Goal: Transaction & Acquisition: Purchase product/service

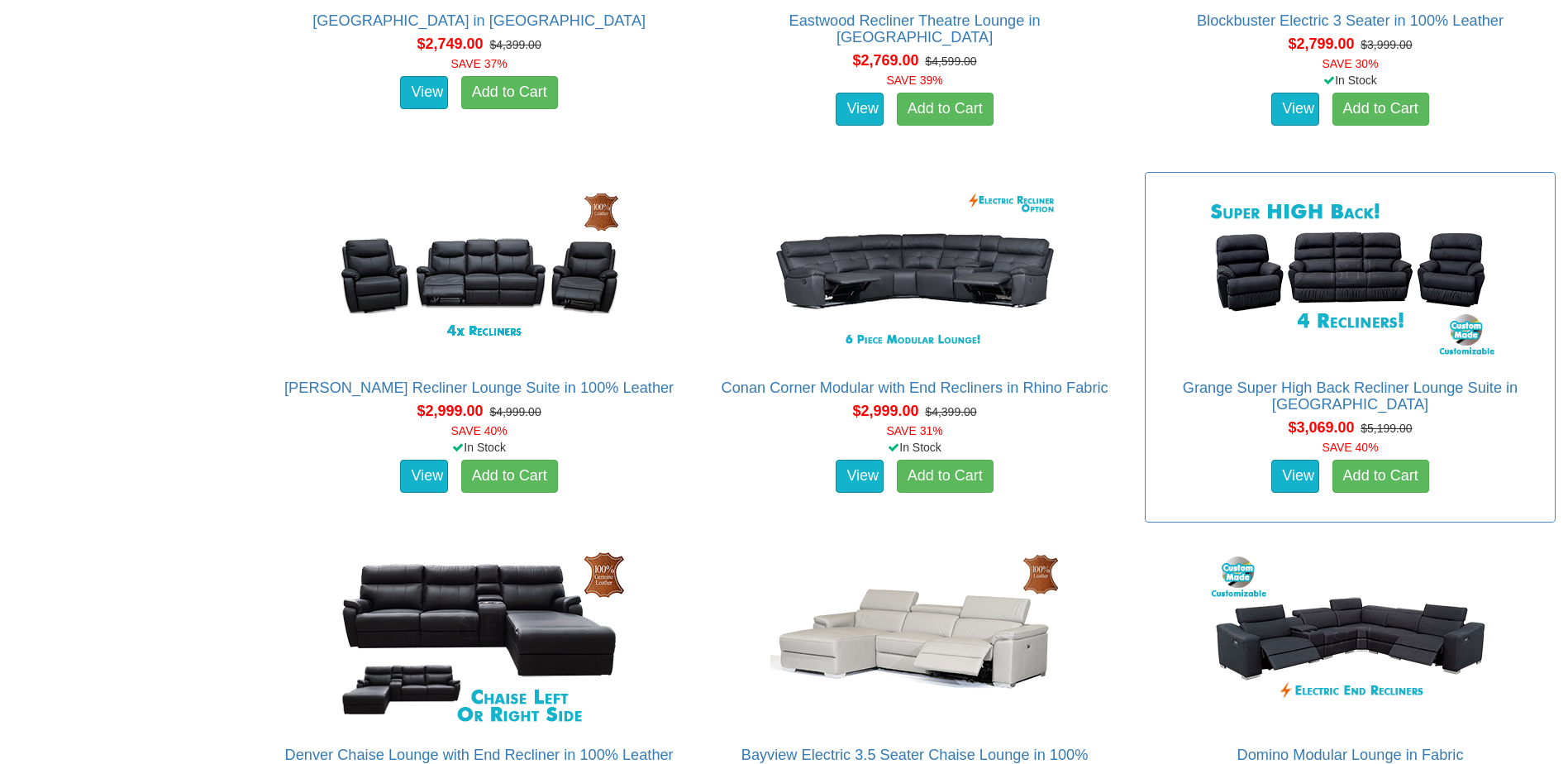
scroll to position [2812, 0]
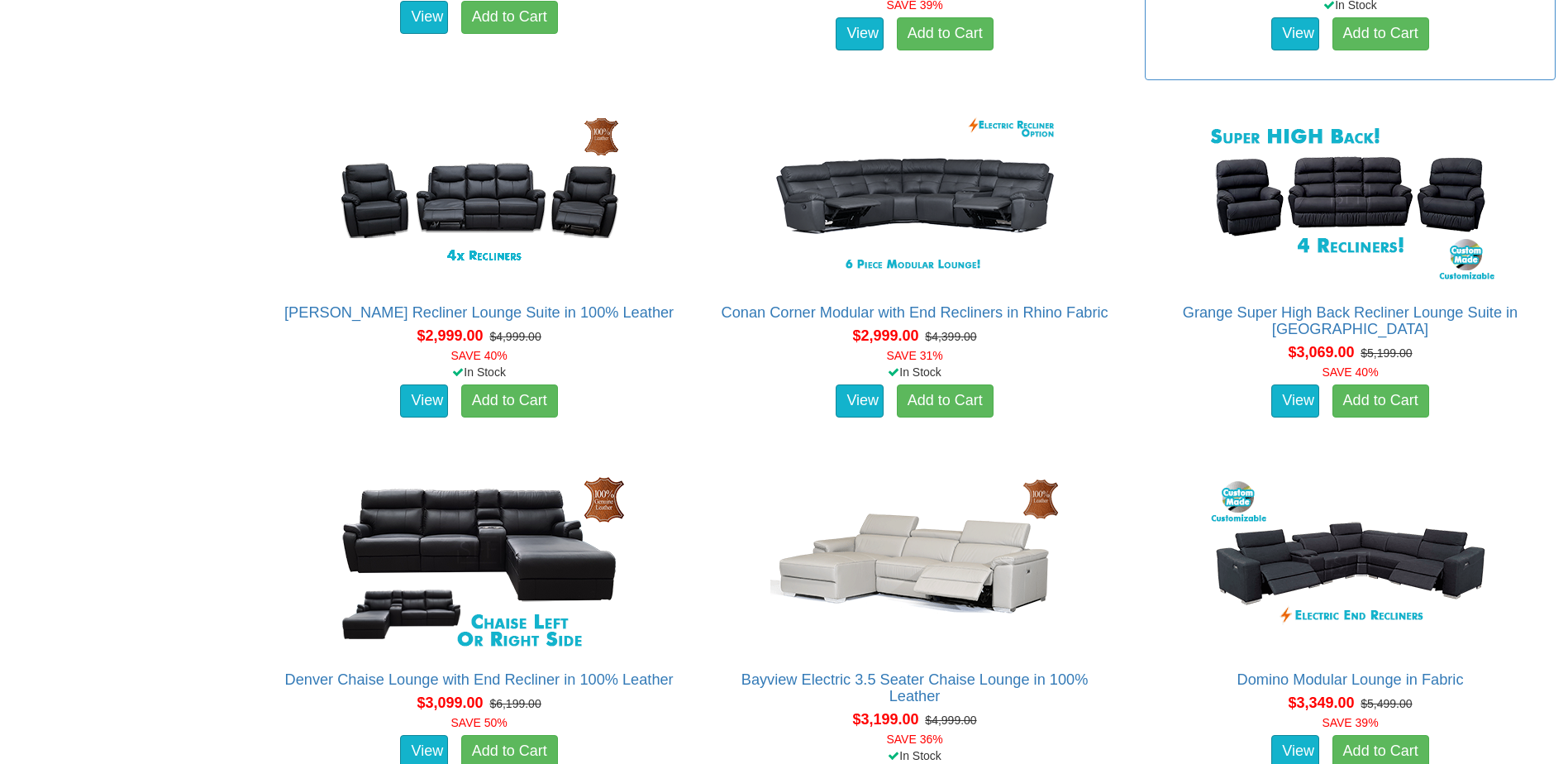
click at [1187, 49] on div "View Add to Cart" at bounding box center [1350, 34] width 418 height 42
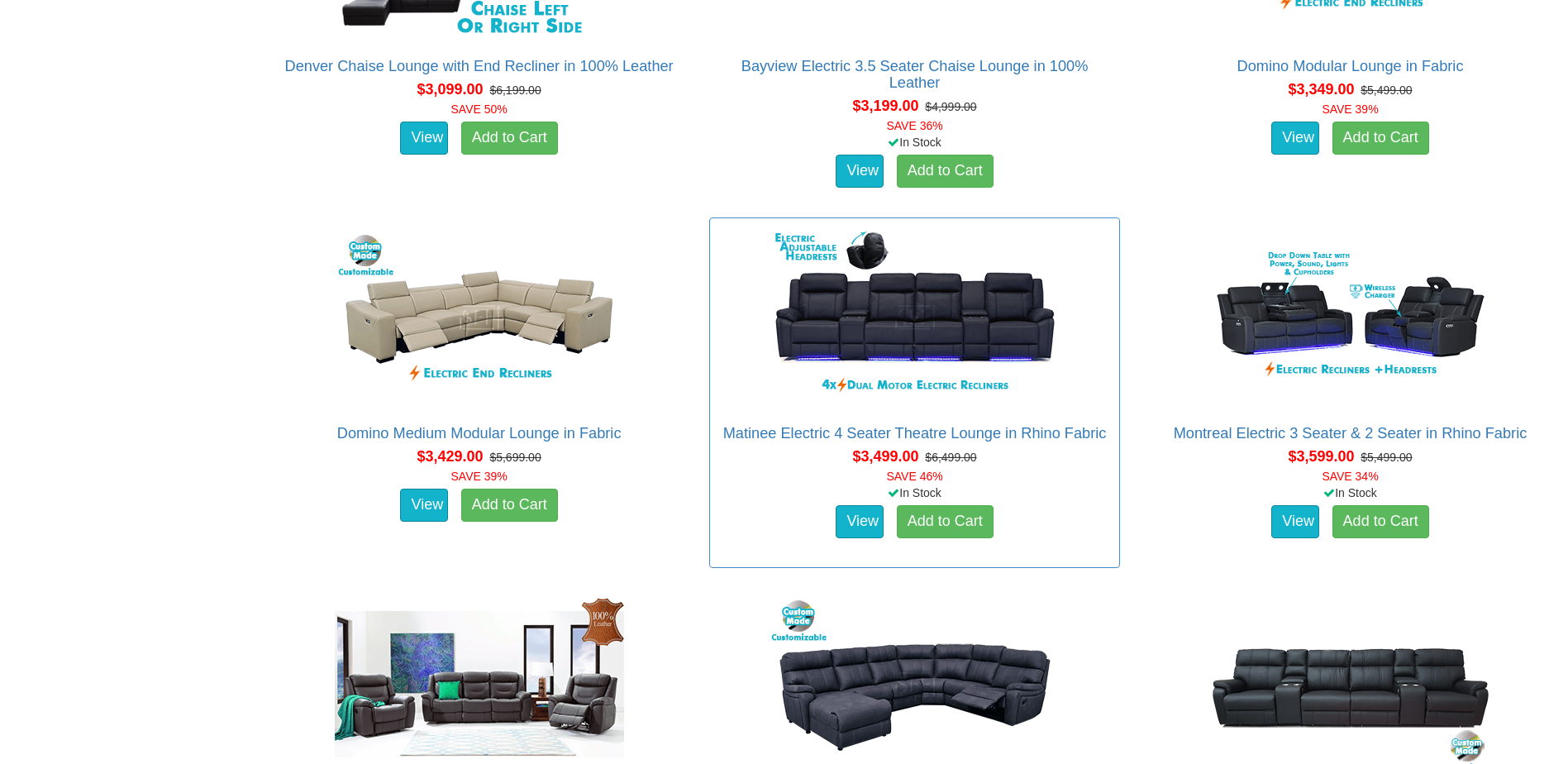
scroll to position [3639, 0]
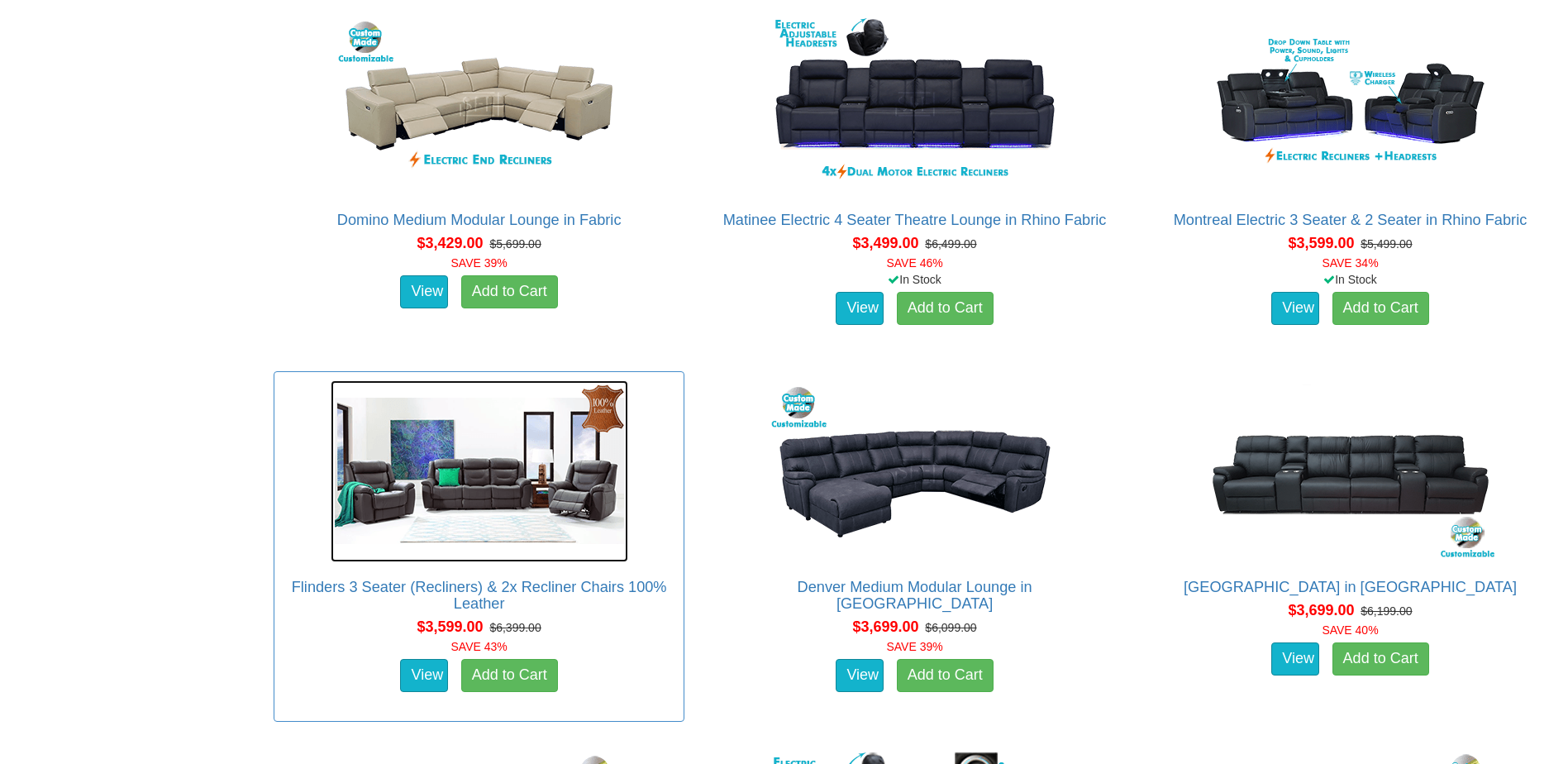
click at [533, 525] on img at bounding box center [478, 472] width 297 height 182
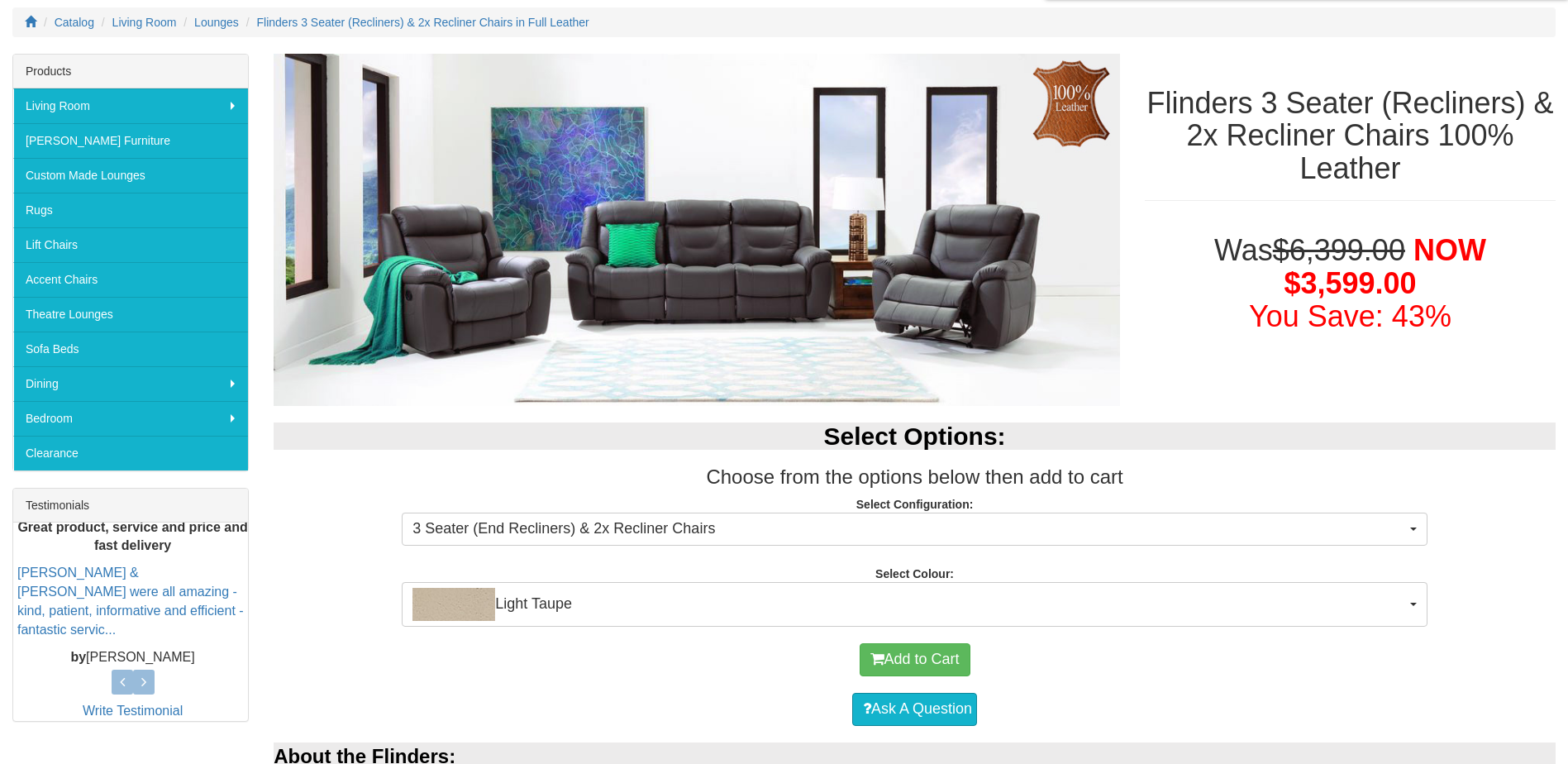
scroll to position [248, 0]
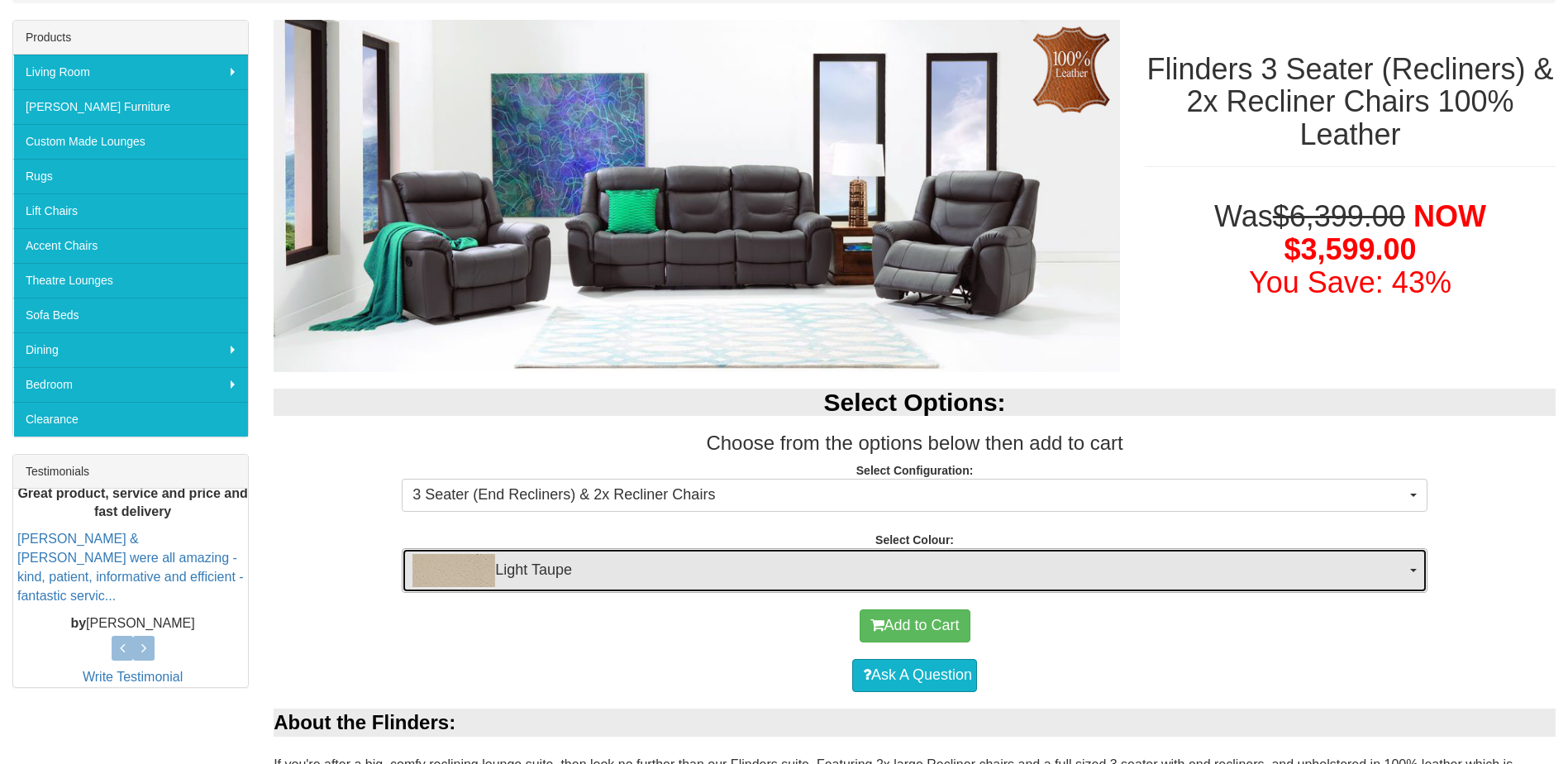
click at [717, 577] on span "Light Taupe" at bounding box center [909, 571] width 993 height 33
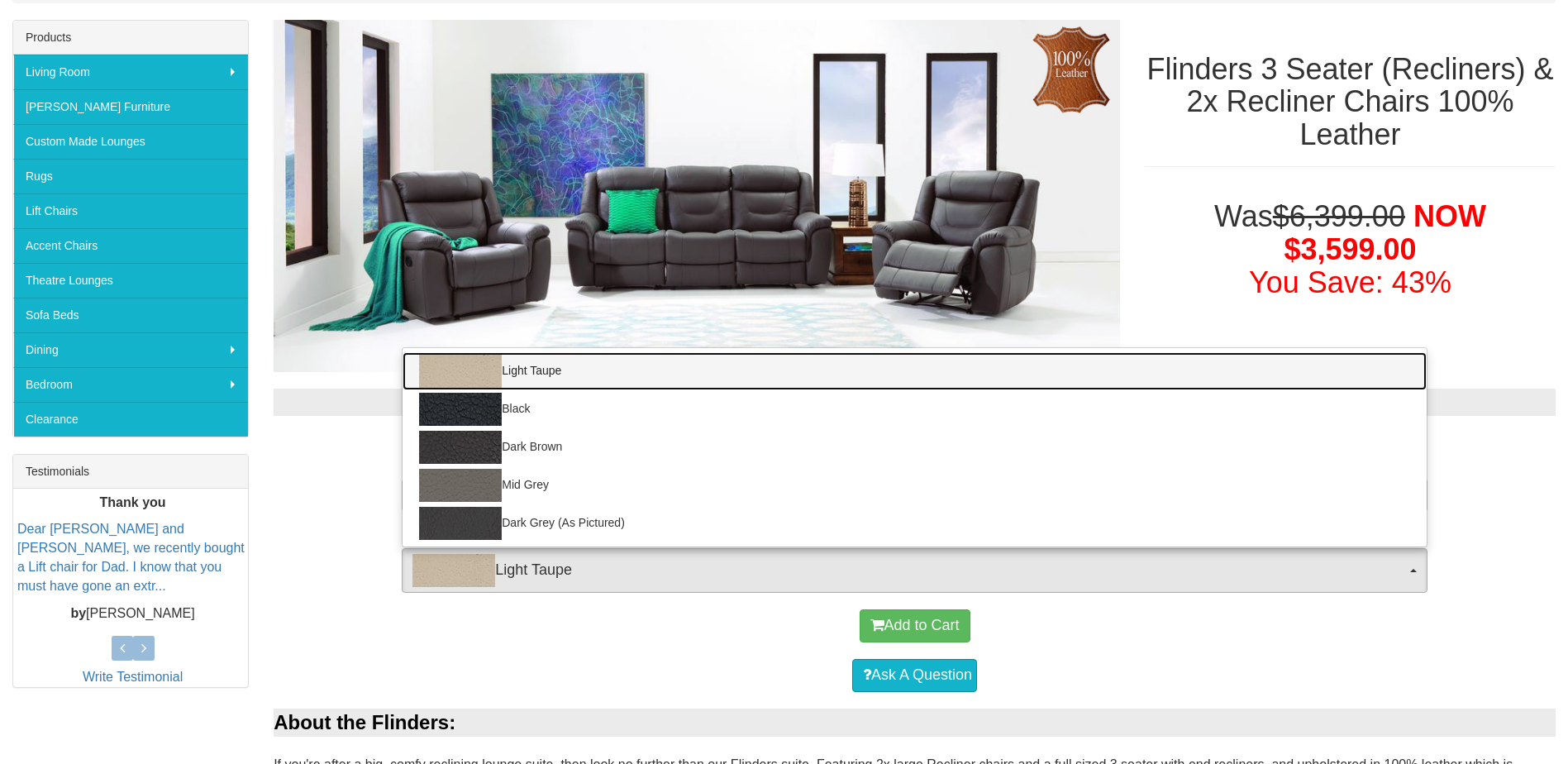
click at [574, 369] on link "Light Taupe" at bounding box center [914, 371] width 1025 height 38
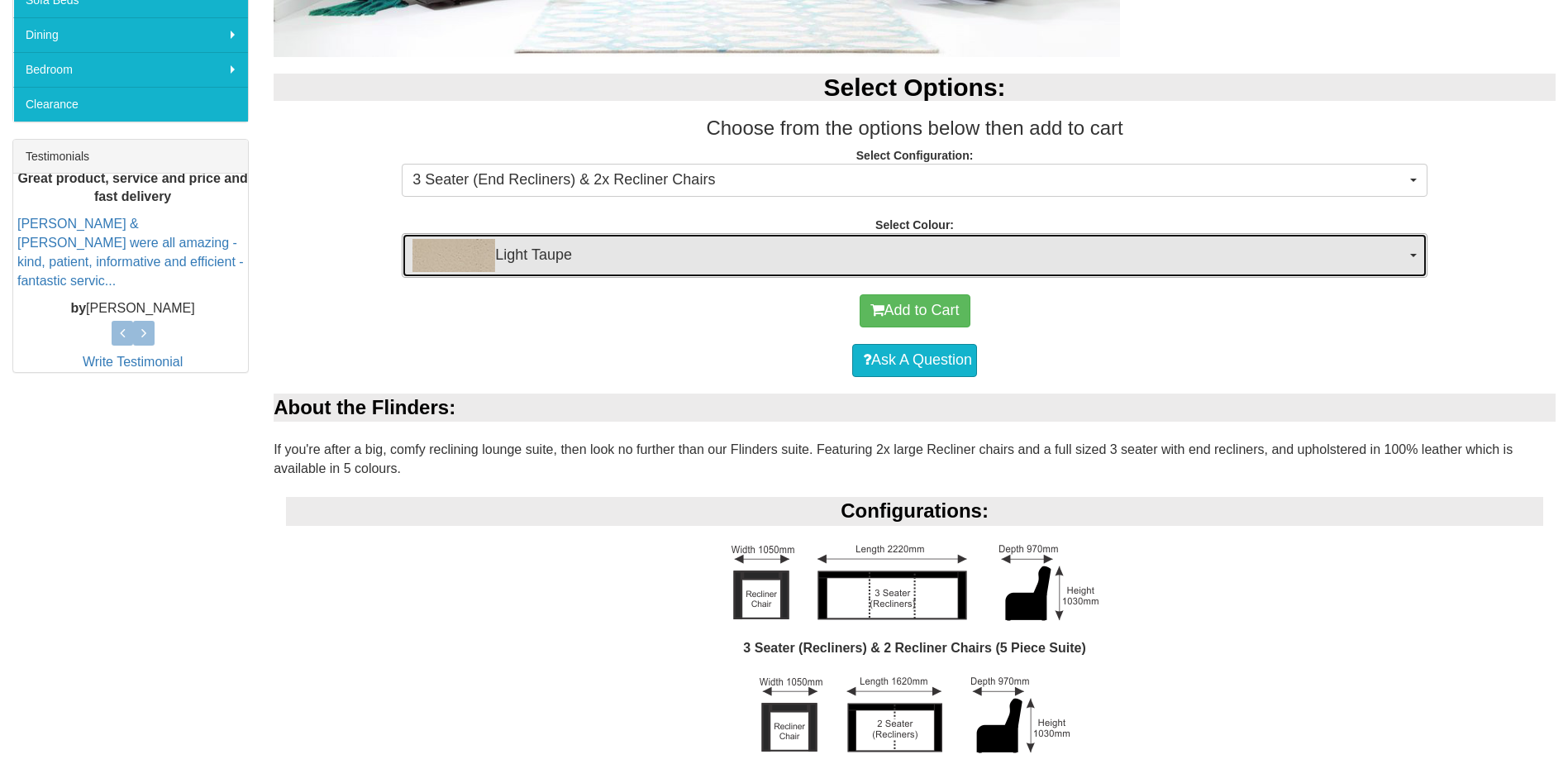
scroll to position [579, 0]
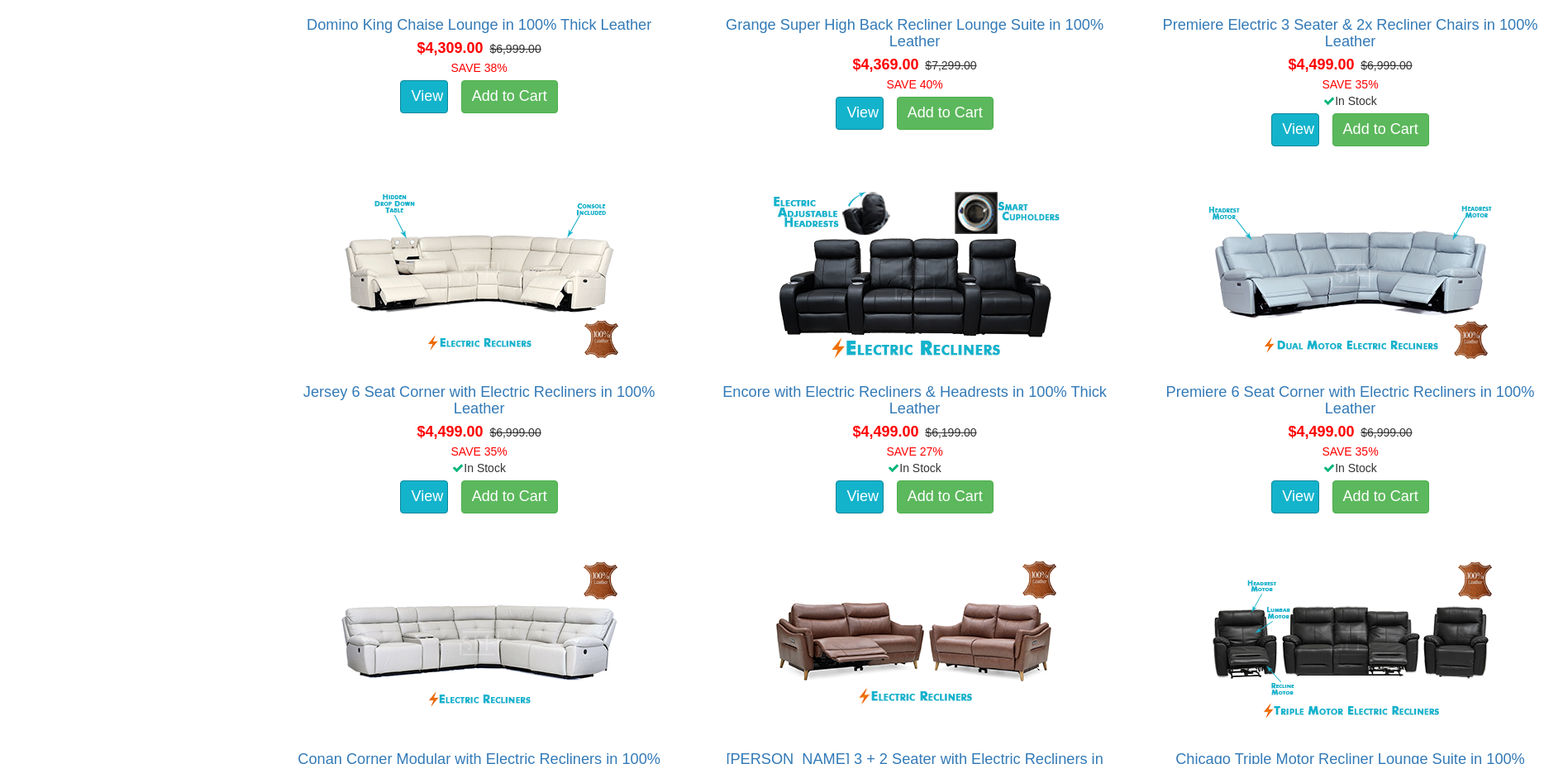
scroll to position [6120, 0]
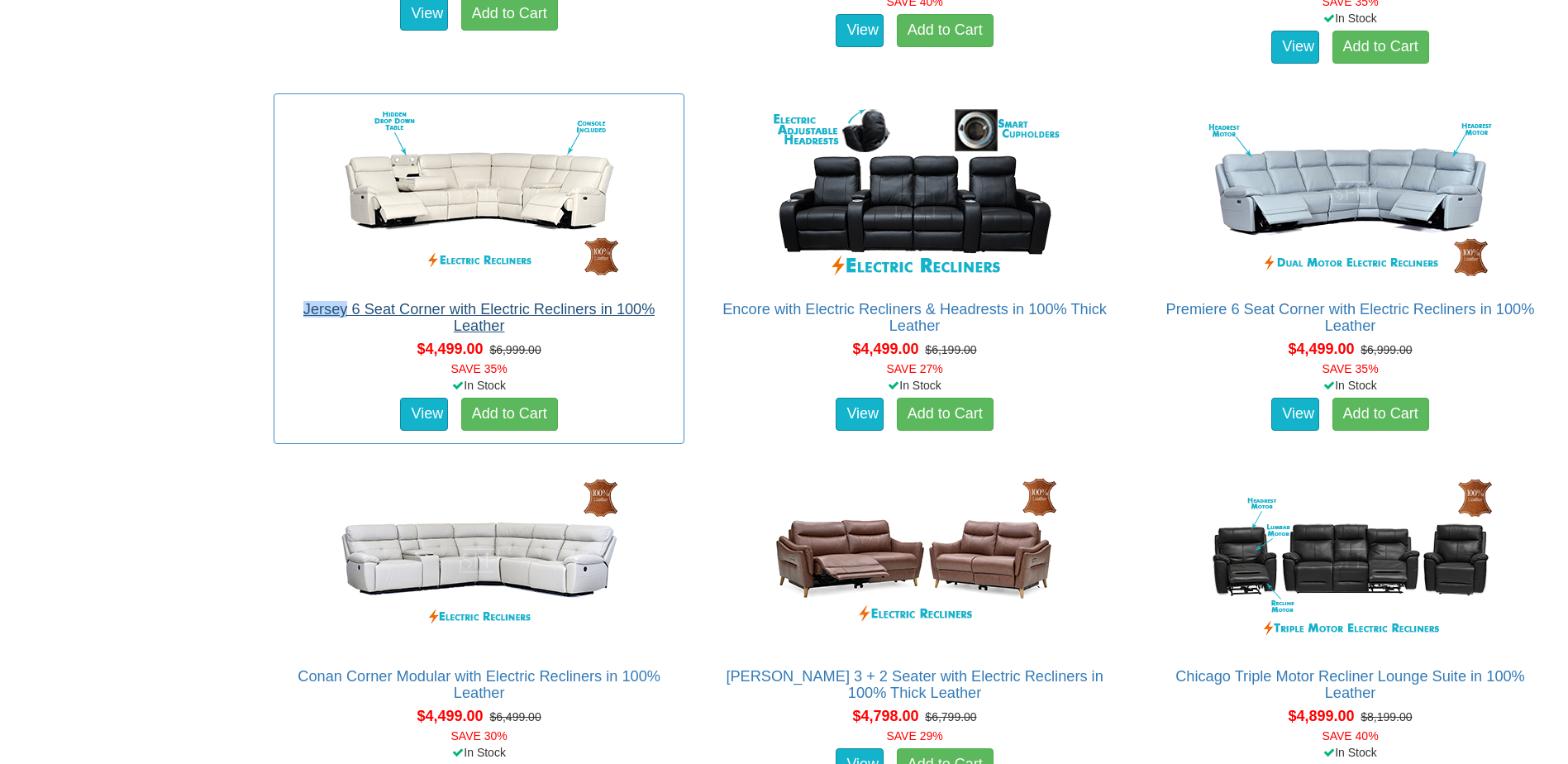
drag, startPoint x: 296, startPoint y: 310, endPoint x: 347, endPoint y: 306, distance: 51.2
click at [347, 306] on h2 "Jersey 6 Seat Corner with Electric Recliners in 100% Leather" at bounding box center [478, 317] width 393 height 33
copy link "Jersey"
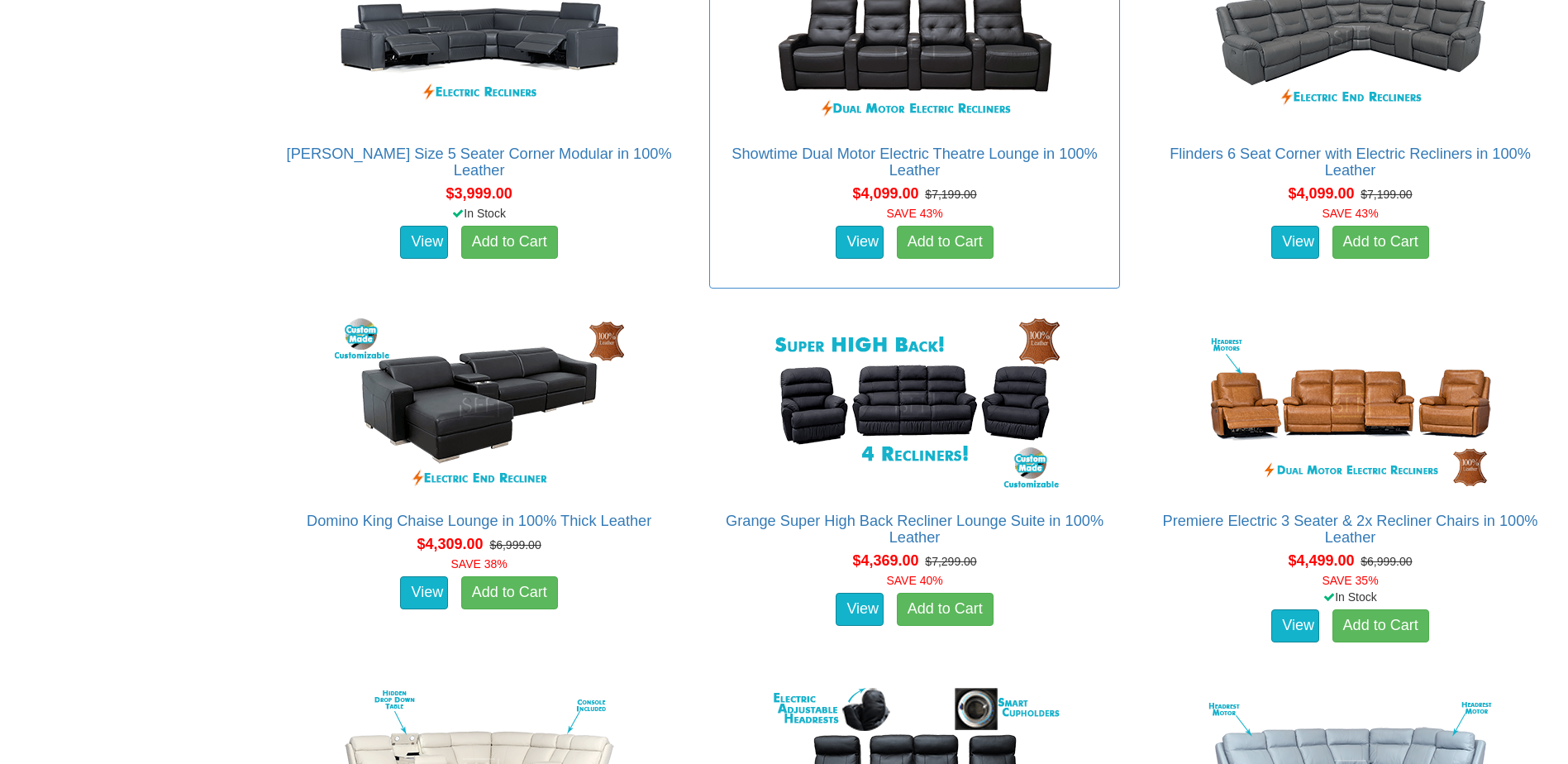
scroll to position [6048, 0]
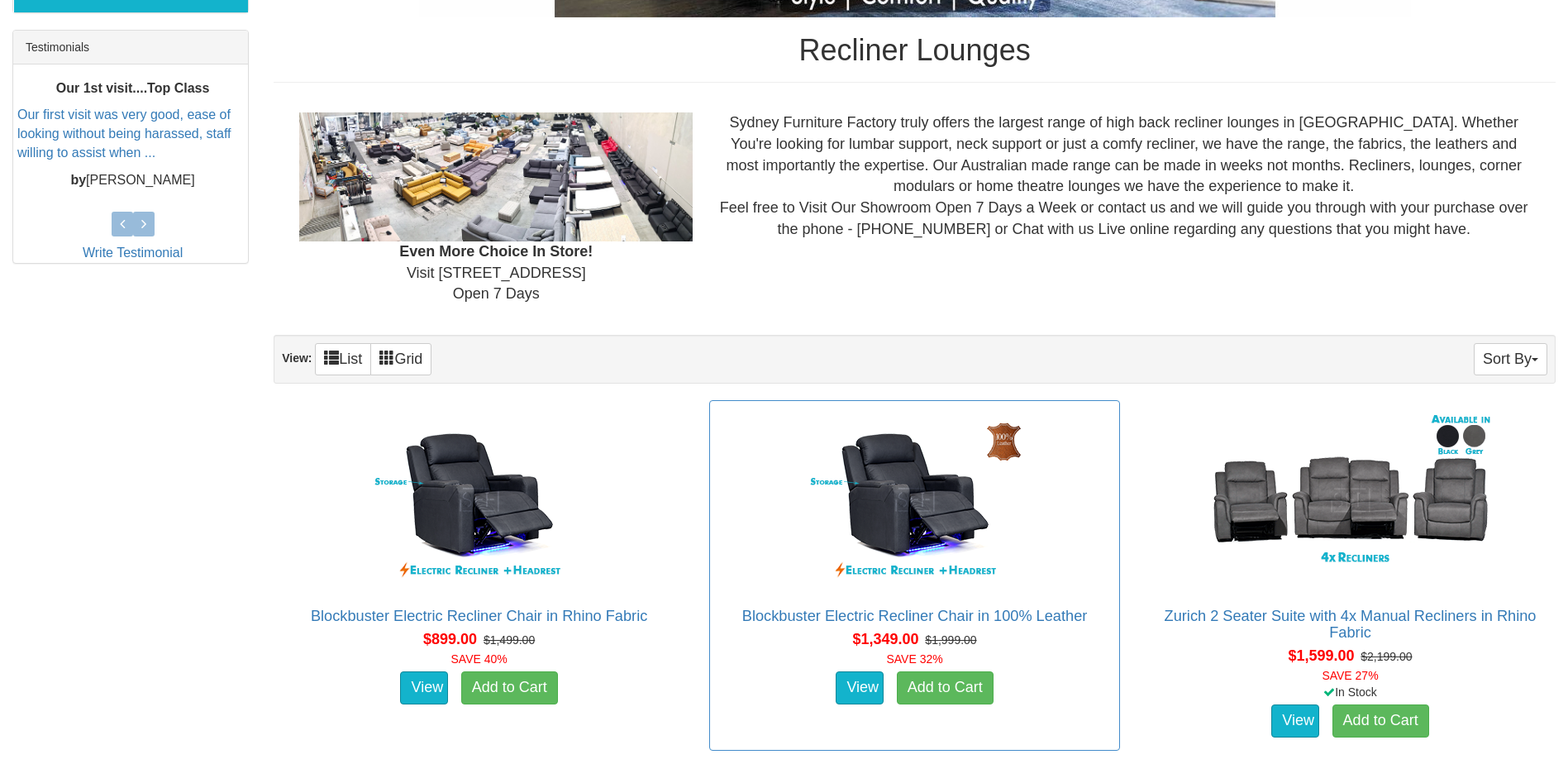
scroll to position [176, 0]
